Goal: Information Seeking & Learning: Learn about a topic

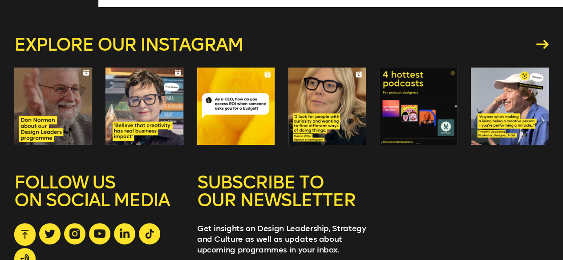
scroll to position [1450, 0]
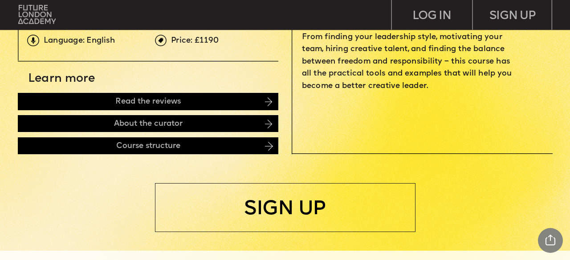
scroll to position [366, 0]
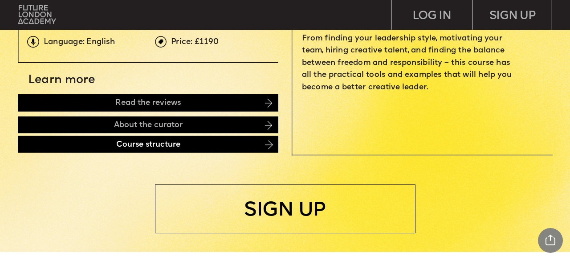
click at [127, 146] on div "Course structure" at bounding box center [148, 144] width 260 height 17
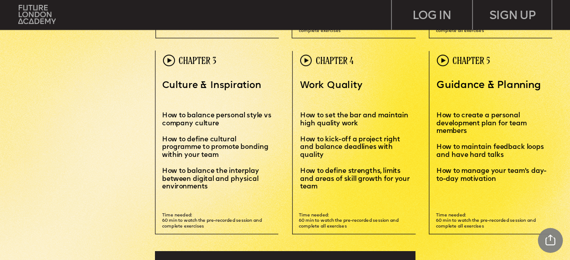
scroll to position [1852, 0]
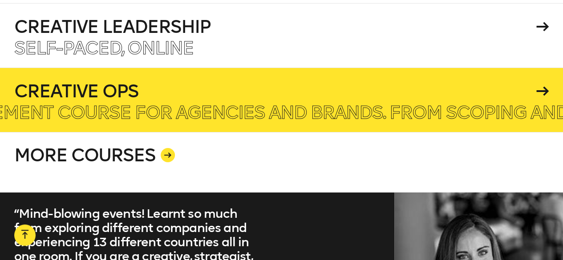
scroll to position [1553, 0]
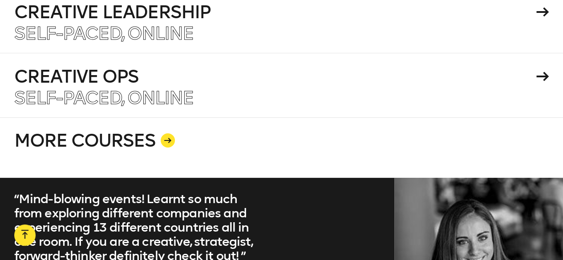
click at [167, 138] on icon at bounding box center [167, 140] width 7 height 5
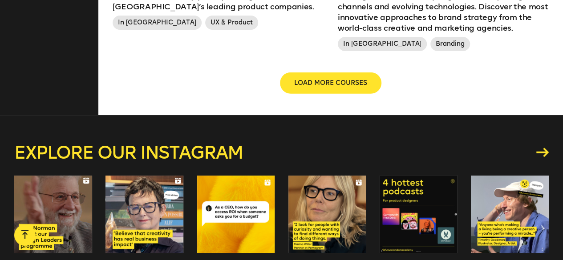
scroll to position [1177, 0]
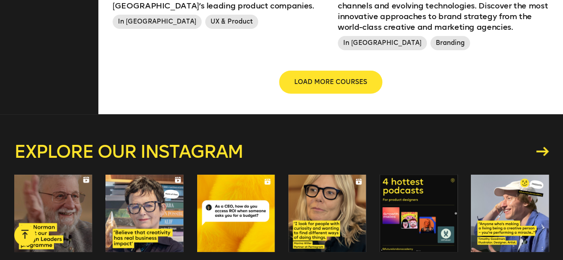
click at [322, 82] on span "LOAD MORE COURSES" at bounding box center [330, 82] width 73 height 9
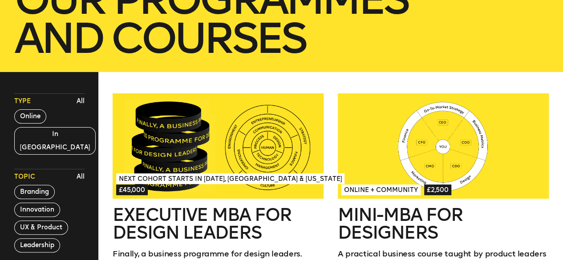
scroll to position [186, 0]
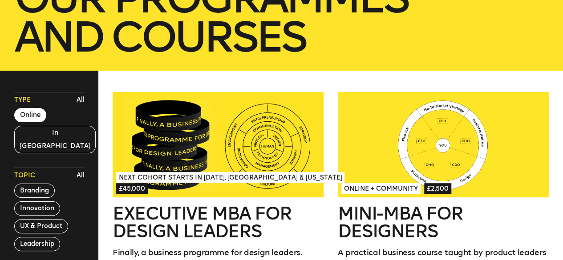
click at [25, 114] on button "Online" at bounding box center [30, 115] width 32 height 14
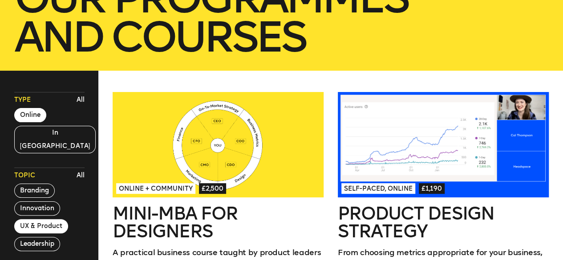
click at [38, 219] on button "UX & Product" at bounding box center [41, 226] width 54 height 14
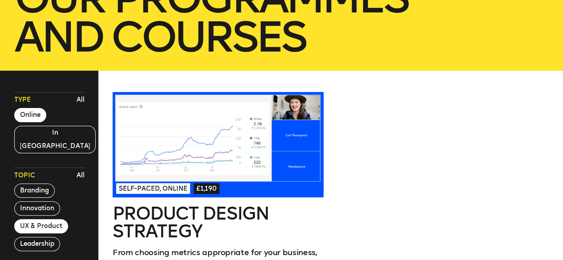
click at [184, 166] on div at bounding box center [218, 144] width 211 height 105
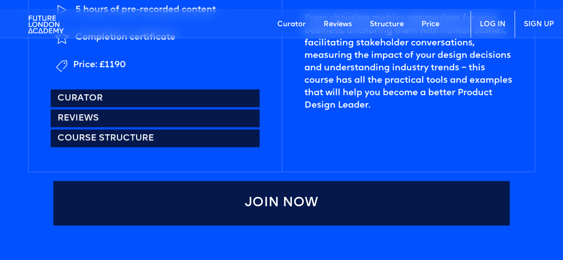
scroll to position [407, 0]
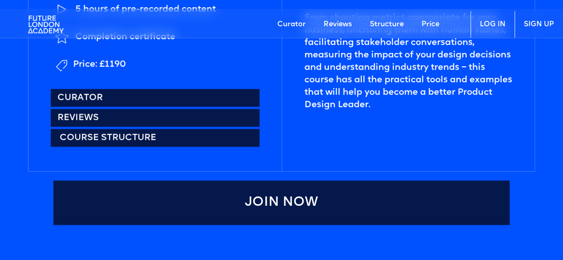
click at [106, 135] on link "Course structure" at bounding box center [155, 138] width 208 height 18
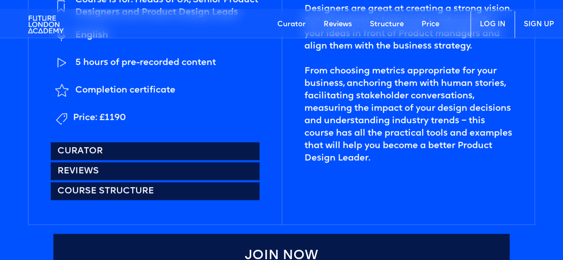
scroll to position [354, 0]
